Goal: Task Accomplishment & Management: Complete application form

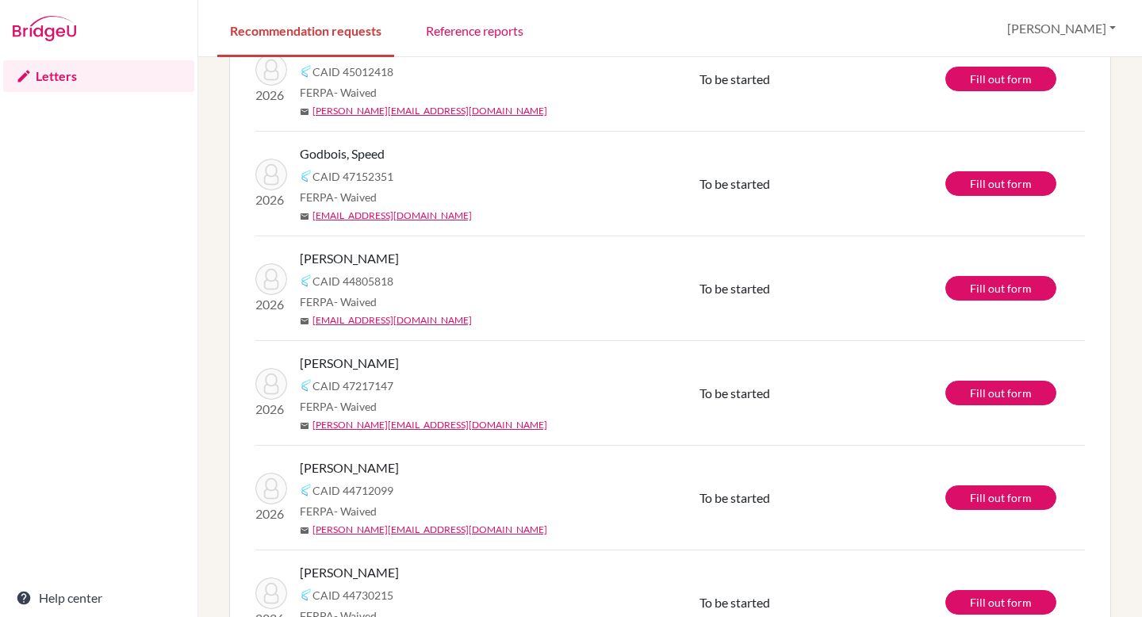
scroll to position [363, 0]
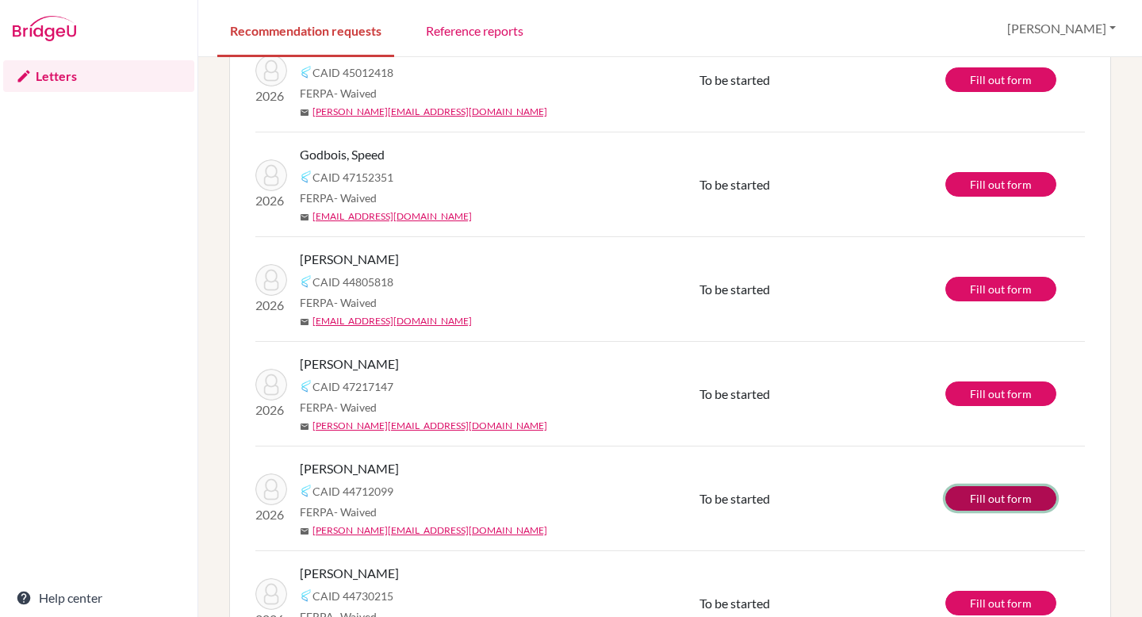
click at [1017, 501] on link "Fill out form" at bounding box center [1001, 498] width 111 height 25
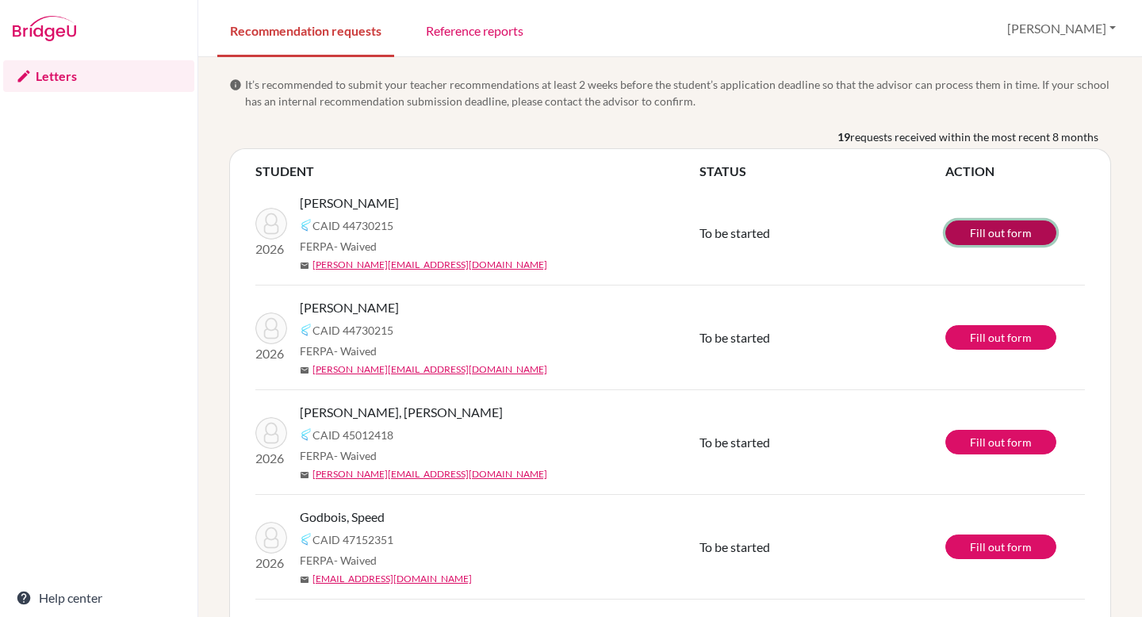
click at [1016, 232] on link "Fill out form" at bounding box center [1001, 233] width 111 height 25
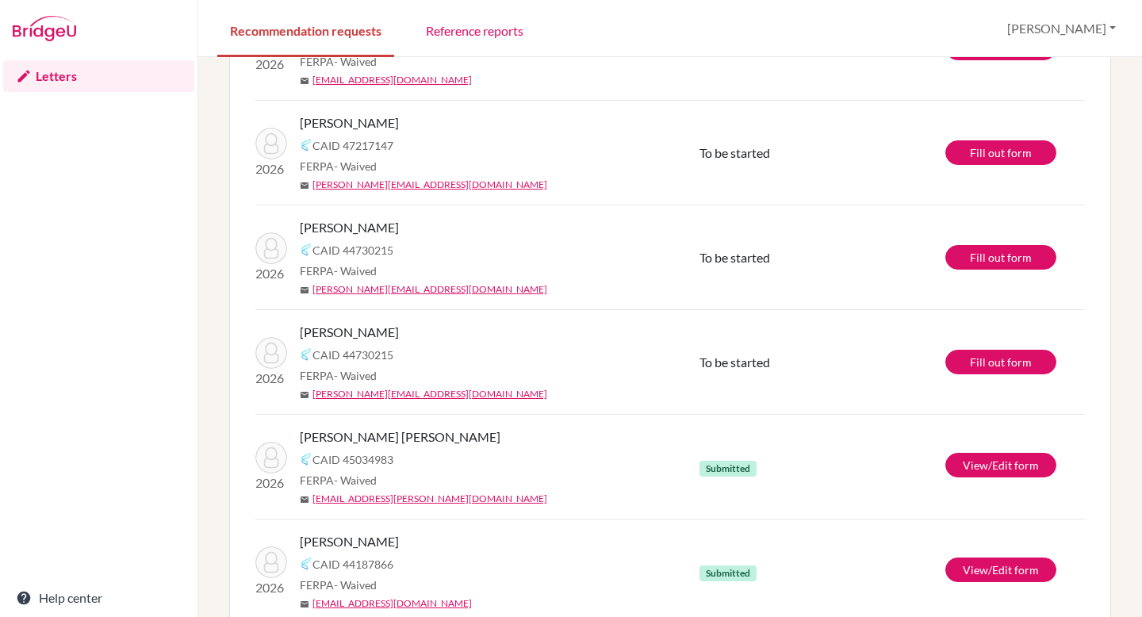
scroll to position [605, 0]
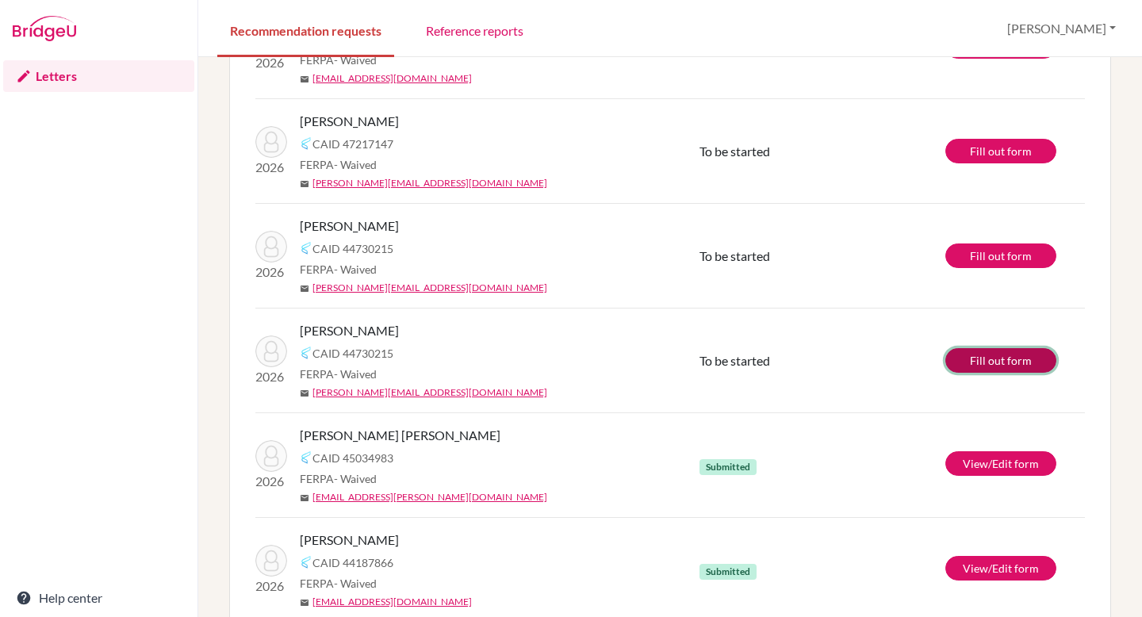
click at [977, 353] on link "Fill out form" at bounding box center [1001, 360] width 111 height 25
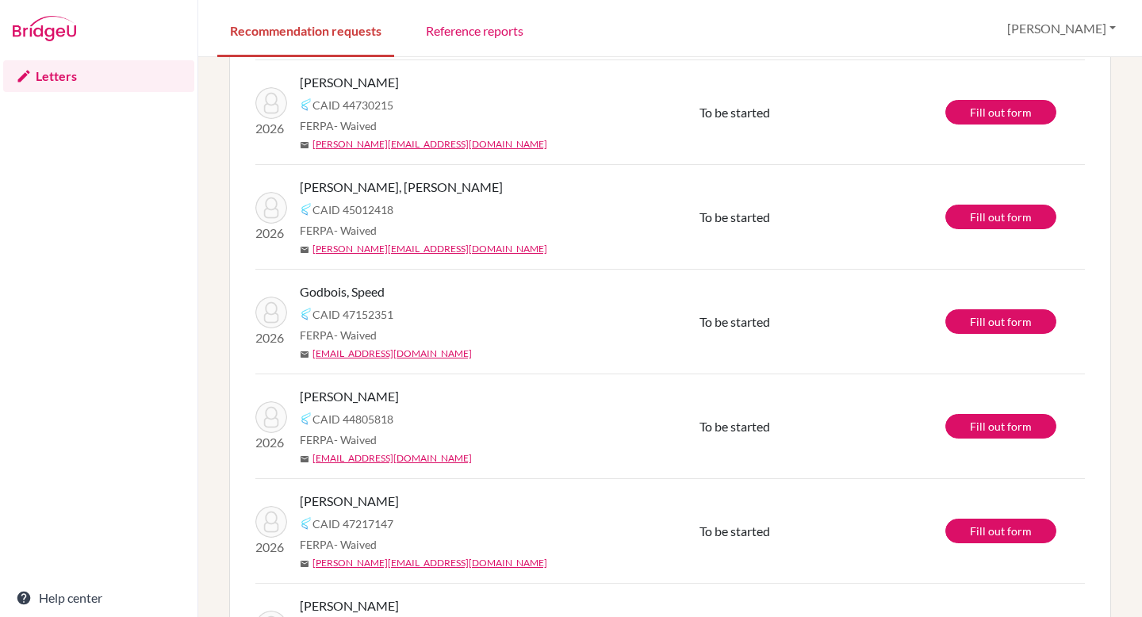
scroll to position [0, 0]
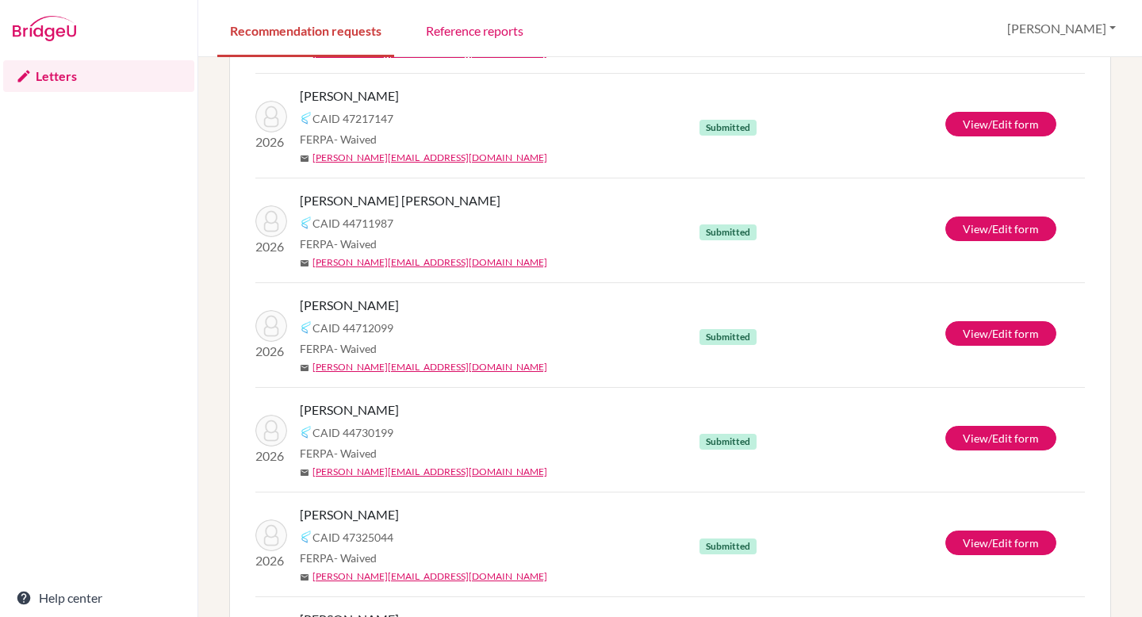
scroll to position [1585, 0]
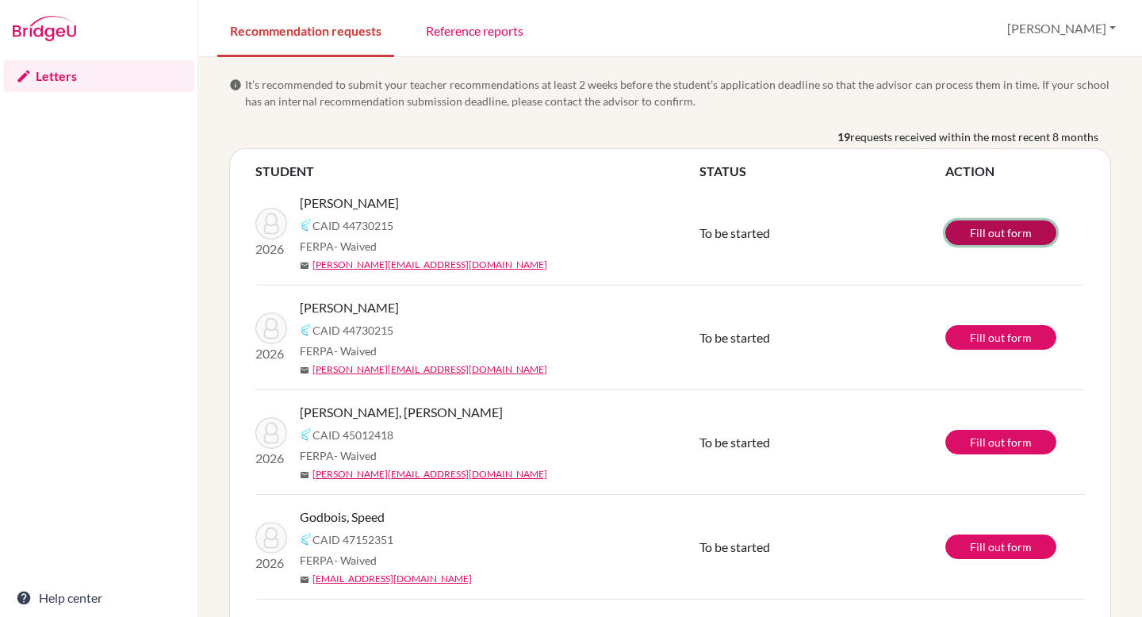
click at [1001, 232] on link "Fill out form" at bounding box center [1001, 233] width 111 height 25
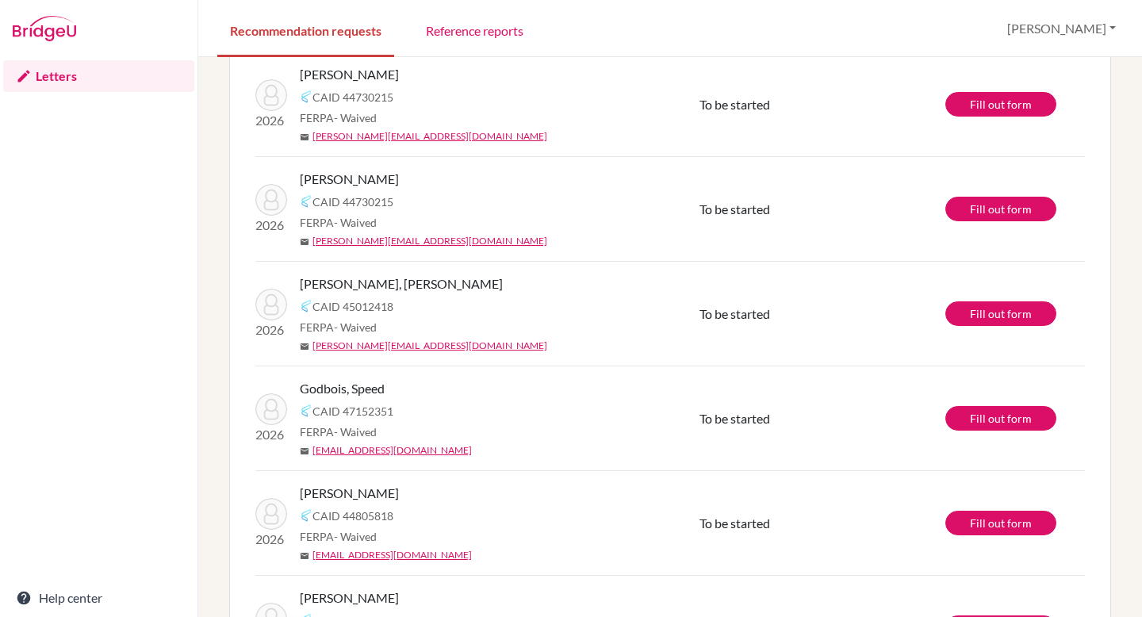
scroll to position [132, 0]
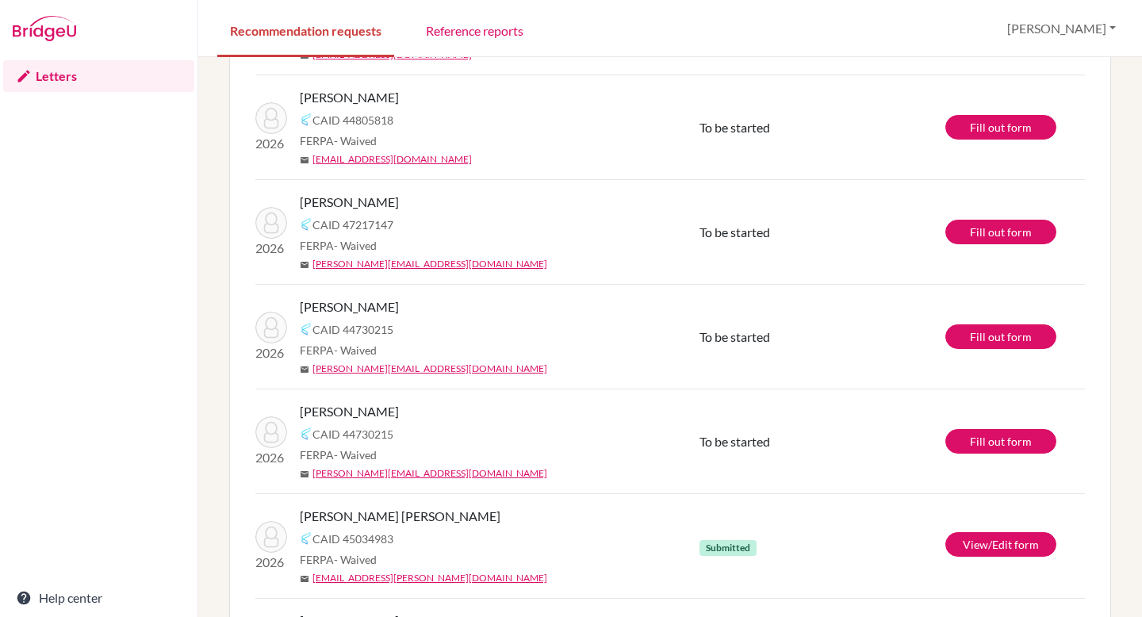
scroll to position [520, 0]
